Goal: Information Seeking & Learning: Learn about a topic

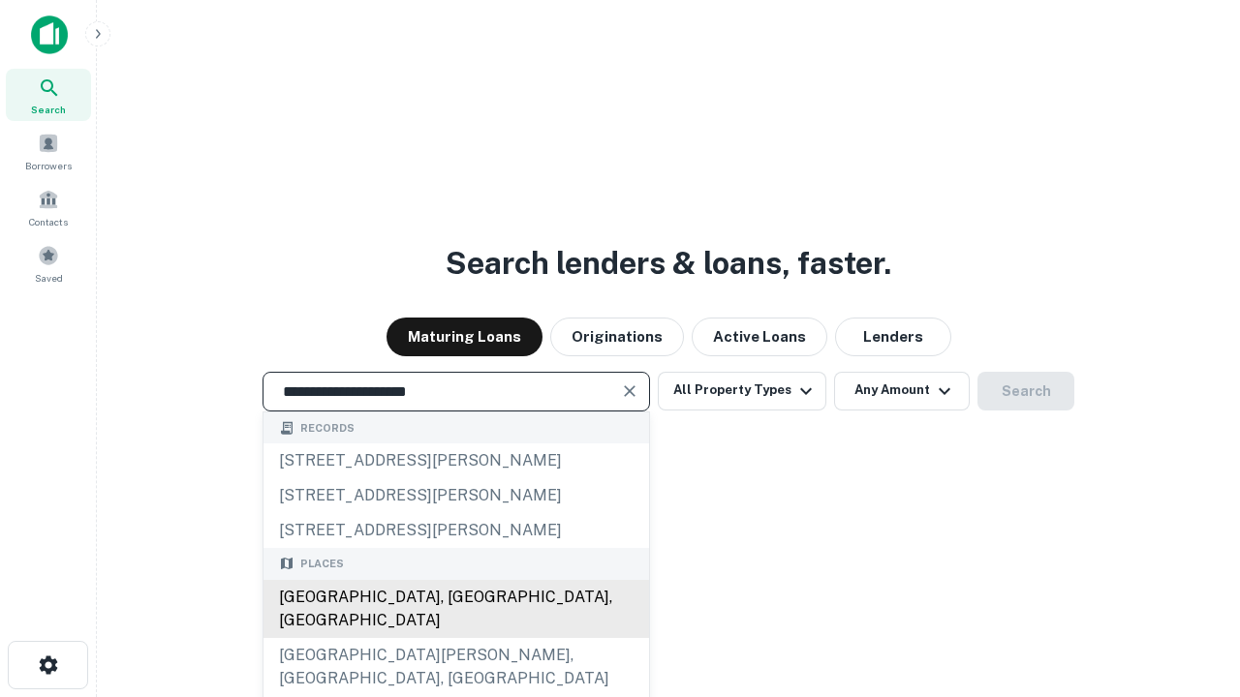
click at [455, 638] on div "Santa Monica, CA, USA" at bounding box center [455, 609] width 385 height 58
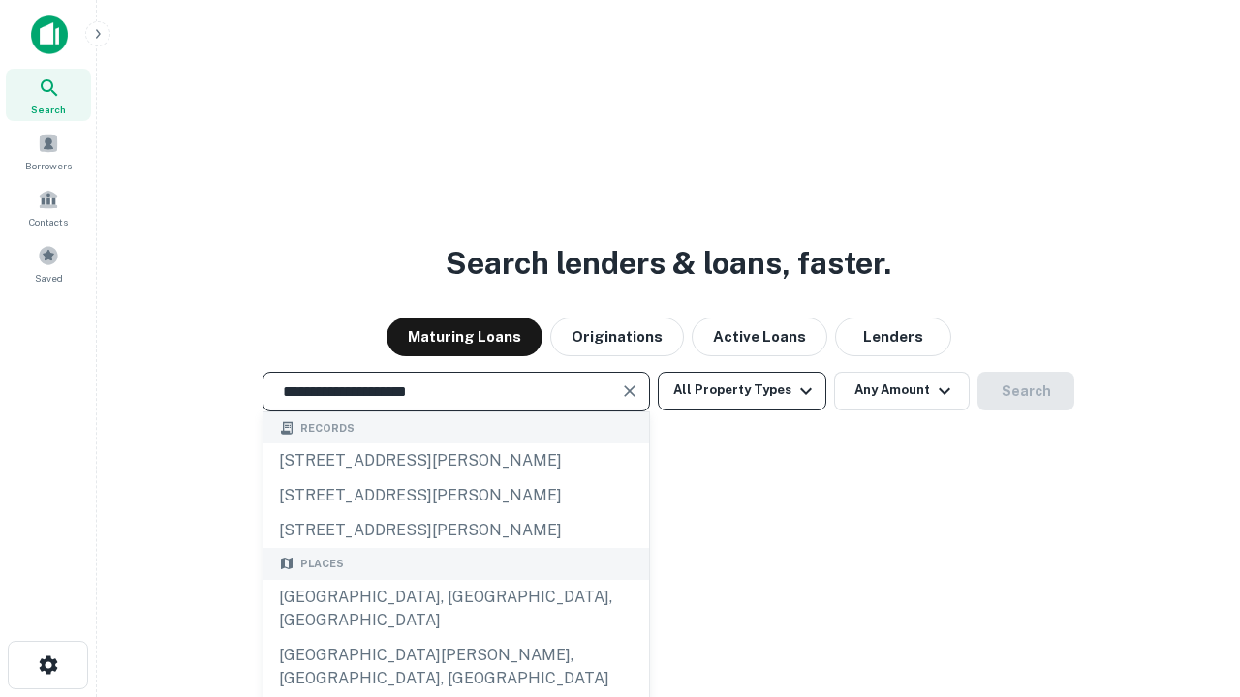
type input "**********"
click at [742, 390] on button "All Property Types" at bounding box center [742, 391] width 169 height 39
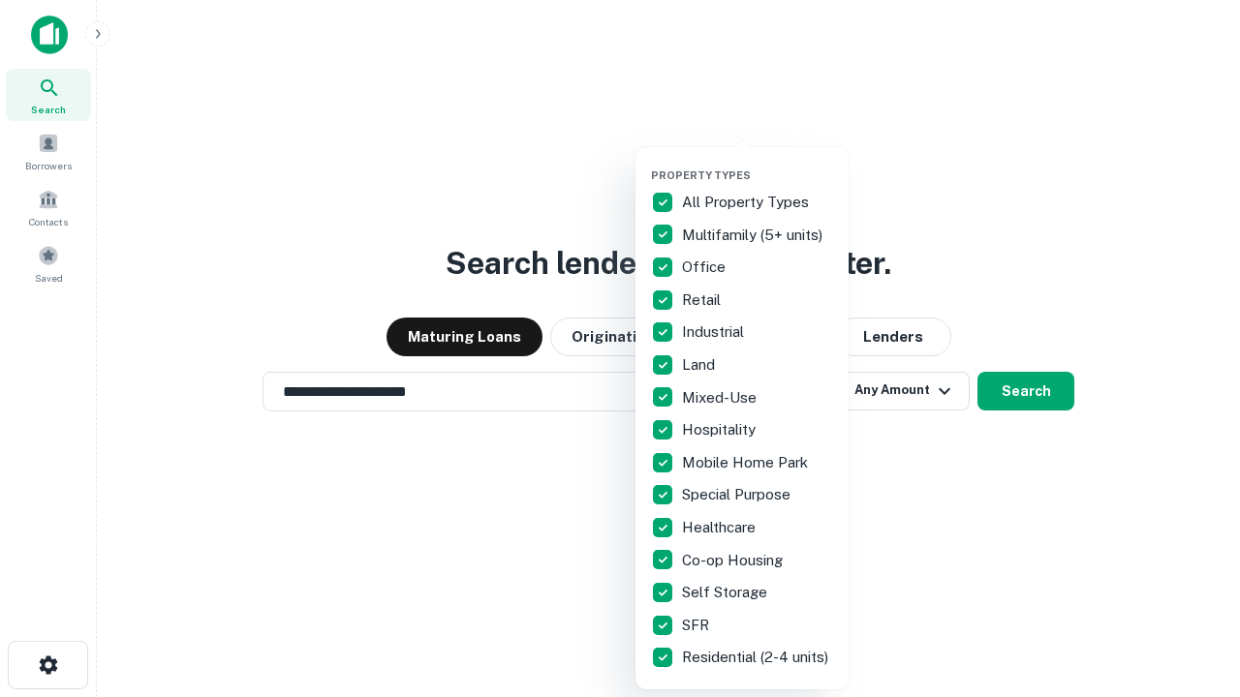
click at [757, 163] on button "button" at bounding box center [757, 163] width 213 height 1
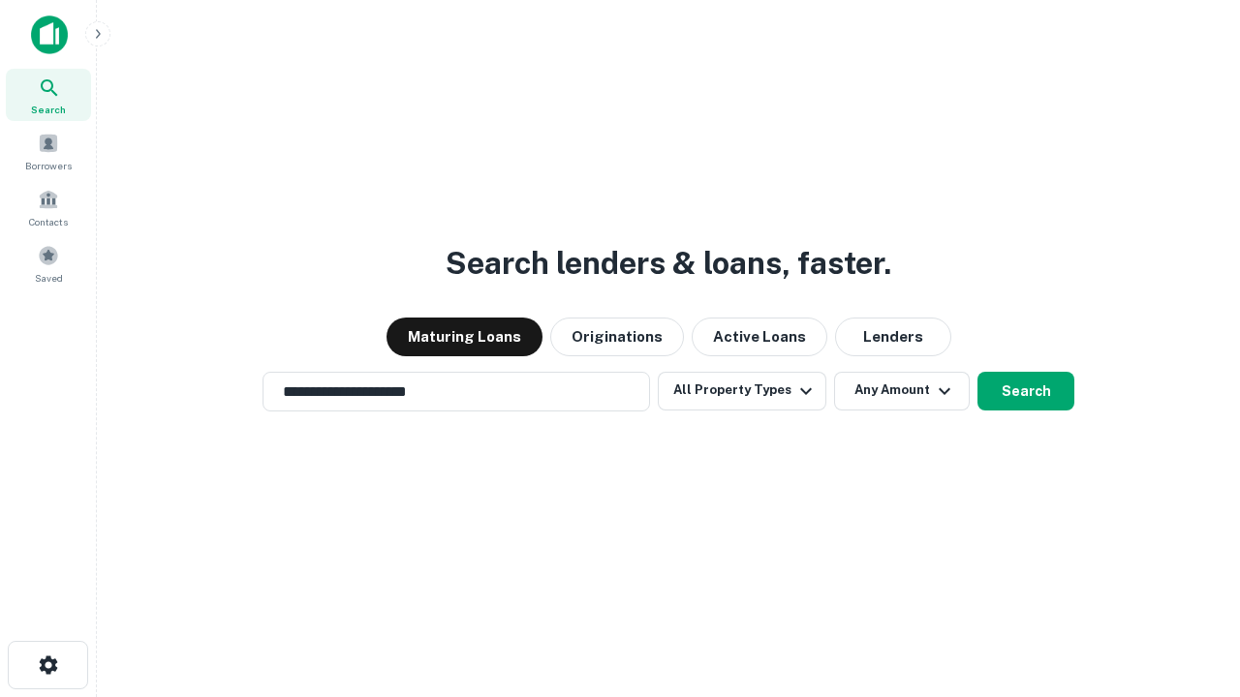
scroll to position [30, 0]
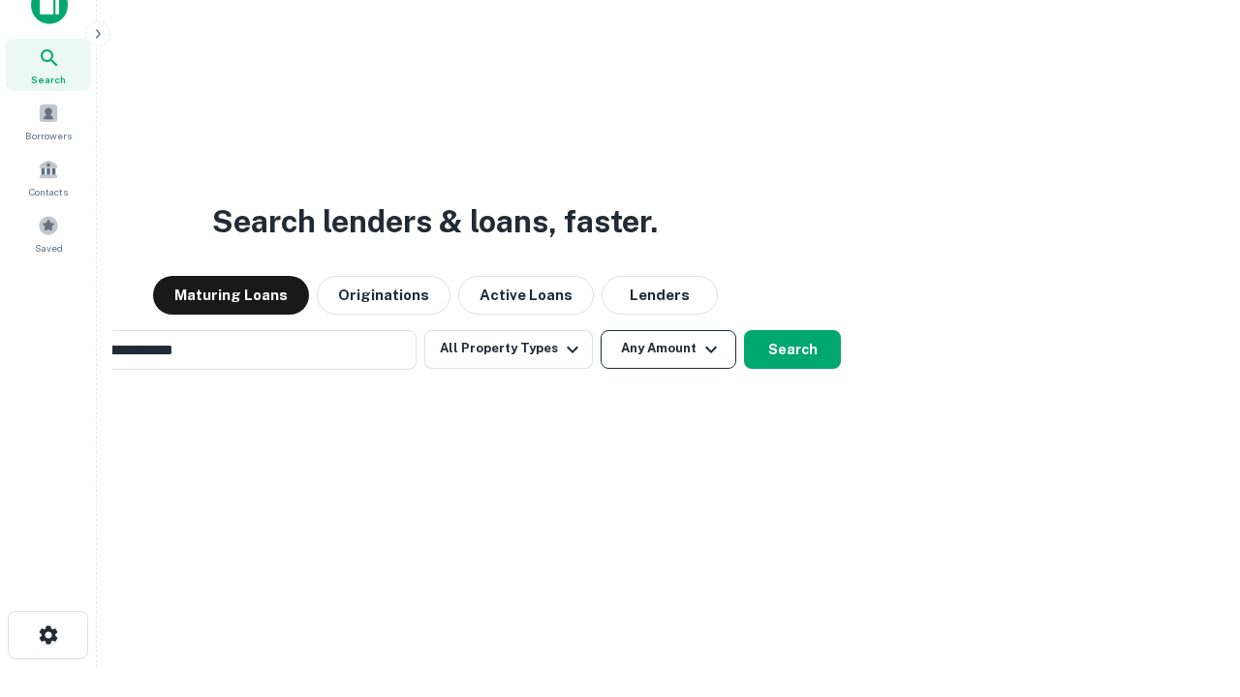
click at [601, 330] on button "Any Amount" at bounding box center [669, 349] width 136 height 39
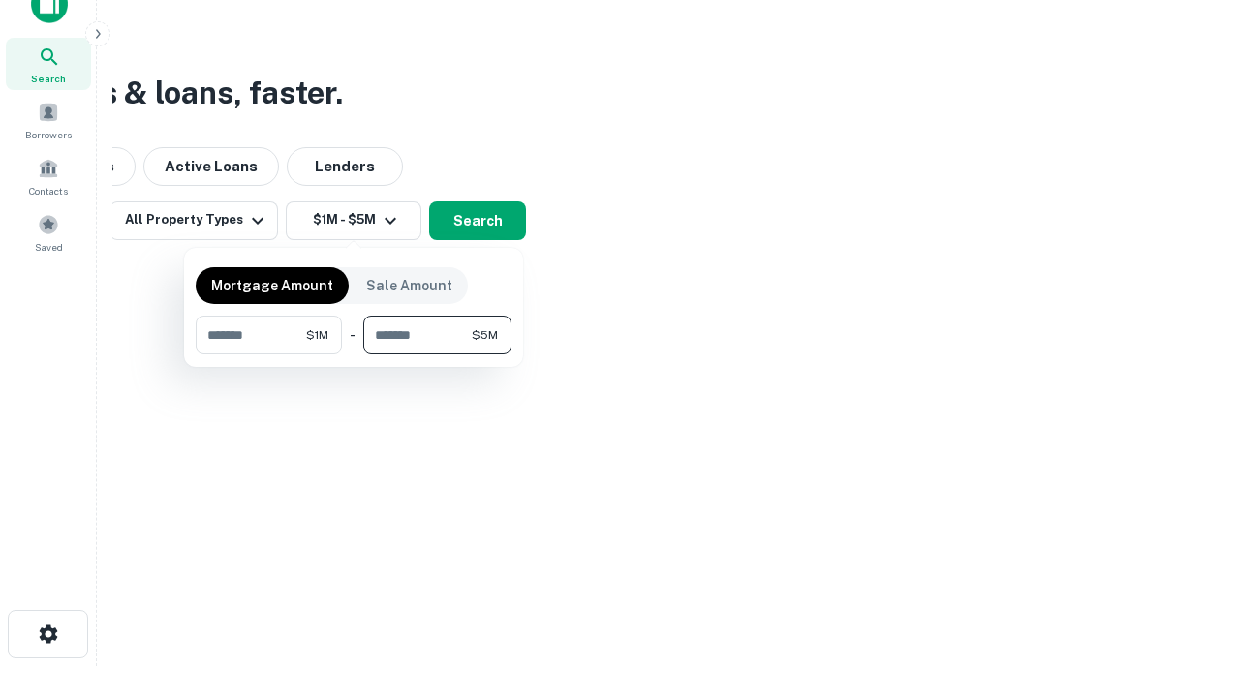
type input "*******"
click at [354, 354] on button "button" at bounding box center [354, 354] width 316 height 1
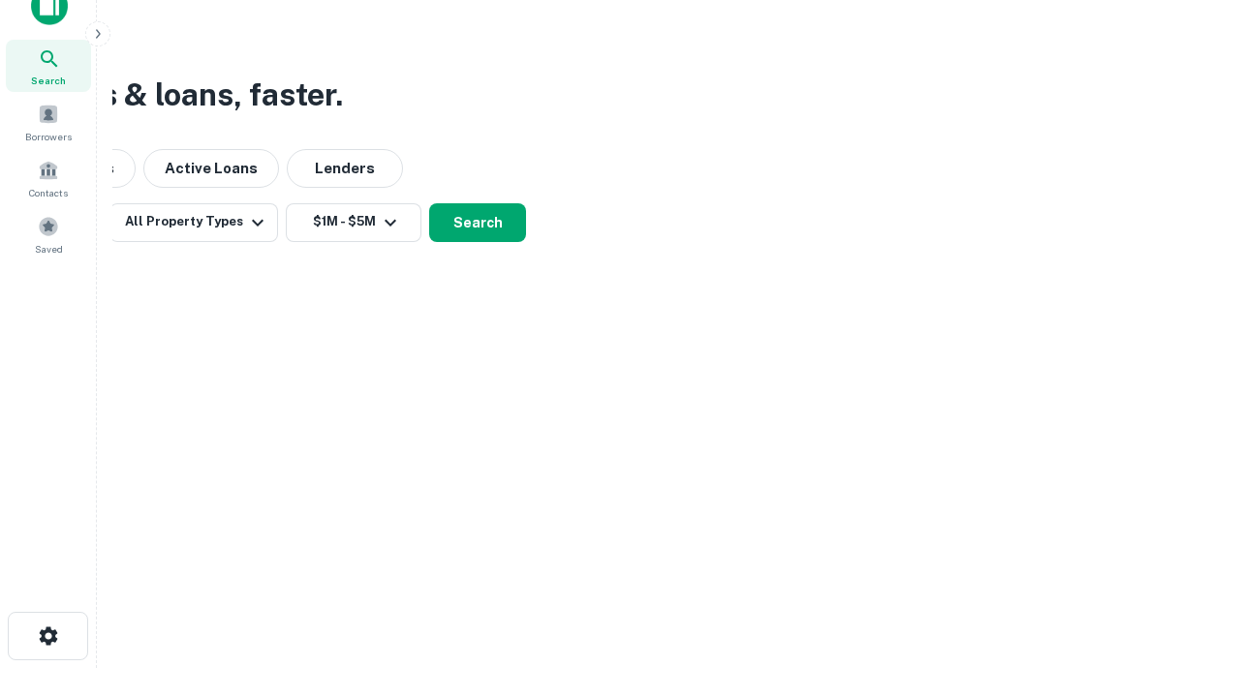
scroll to position [12, 357]
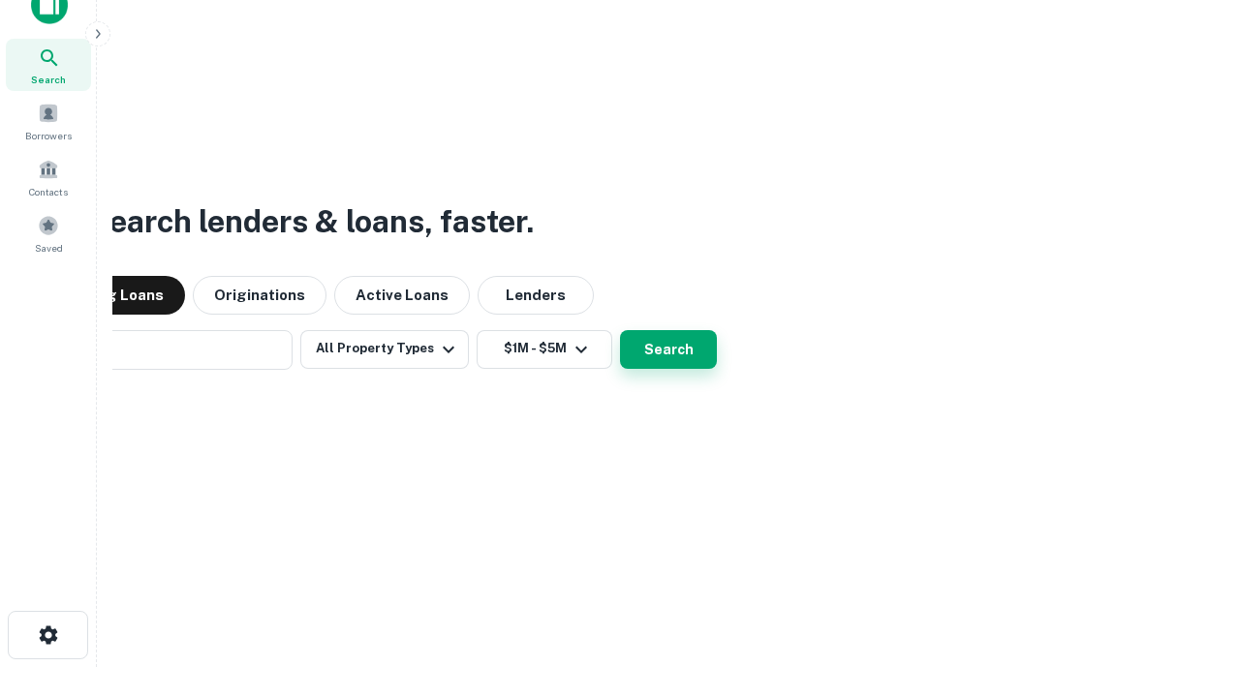
click at [620, 330] on button "Search" at bounding box center [668, 349] width 97 height 39
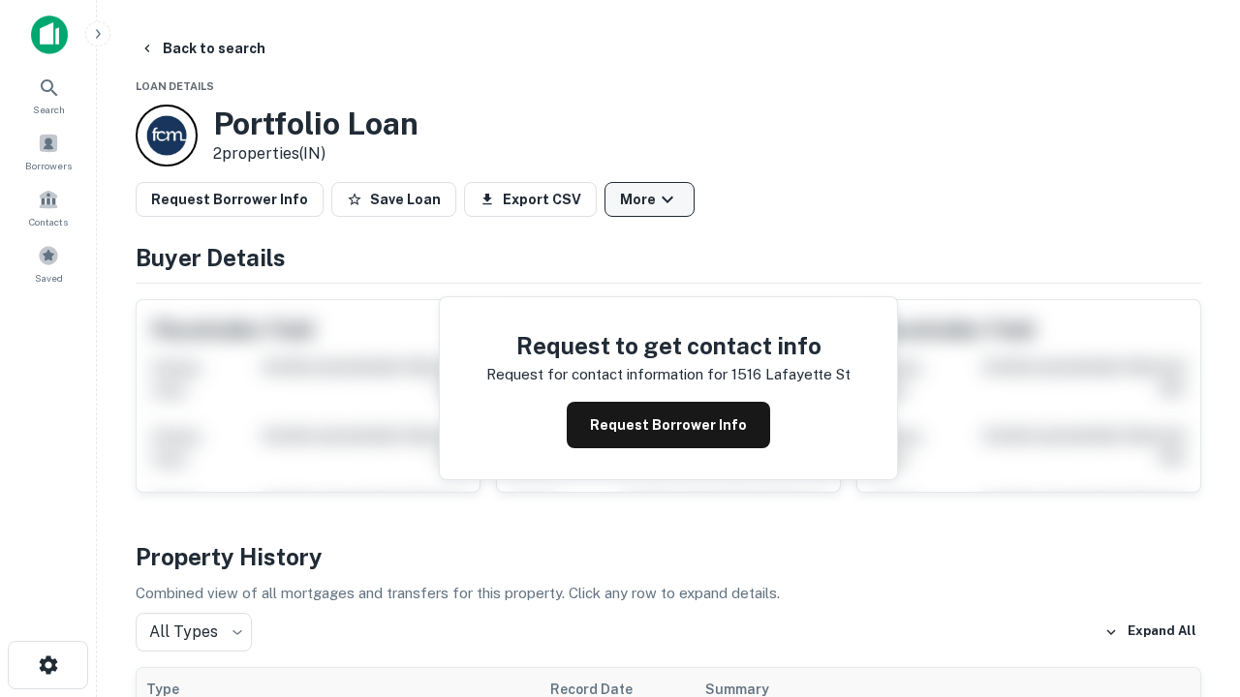
click at [649, 200] on button "More" at bounding box center [649, 199] width 90 height 35
